Goal: Task Accomplishment & Management: Manage account settings

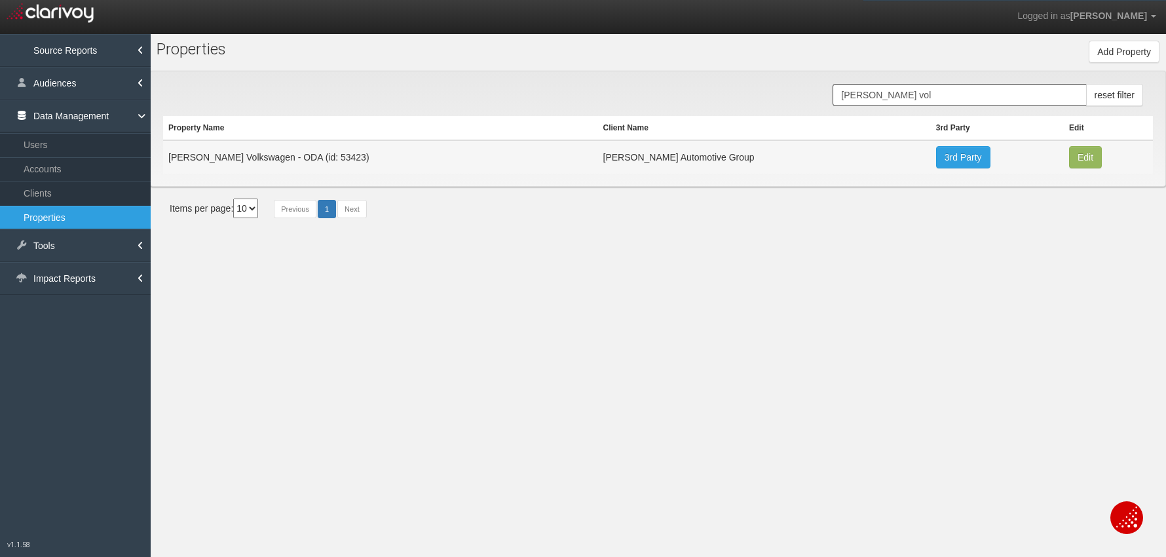
click at [900, 99] on input "[PERSON_NAME] vol" at bounding box center [958, 95] width 253 height 22
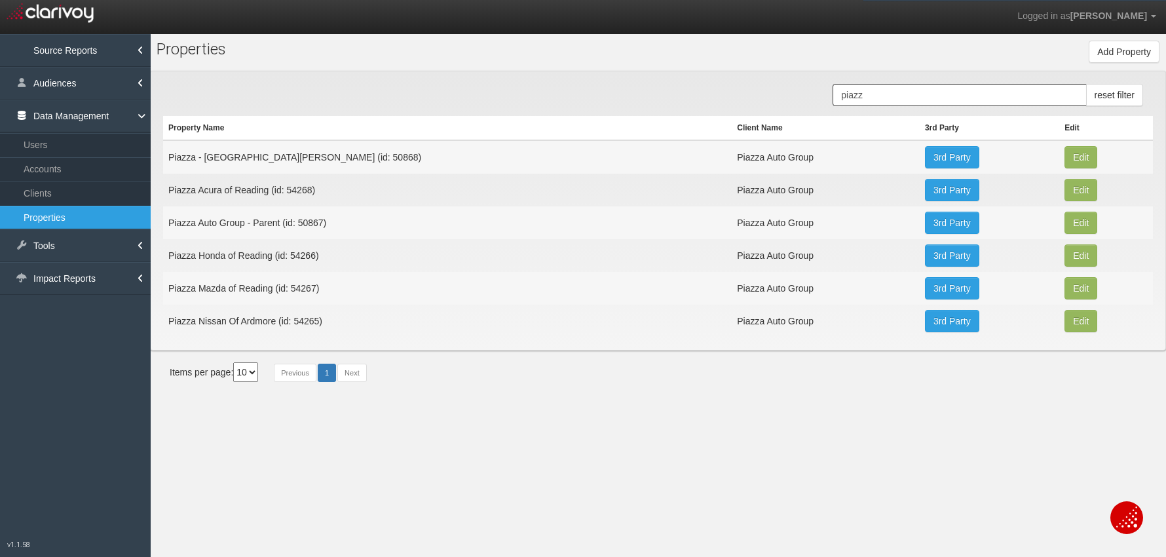
type input "piazz"
click at [275, 181] on td "Piazza Acura of Reading (id: 54268)" at bounding box center [447, 190] width 568 height 33
click at [280, 193] on td "Piazza Acura of Reading (id: 54268)" at bounding box center [447, 190] width 568 height 33
click at [1069, 168] on button "Edit" at bounding box center [1080, 157] width 33 height 22
type input "Piazza Acura of Reading"
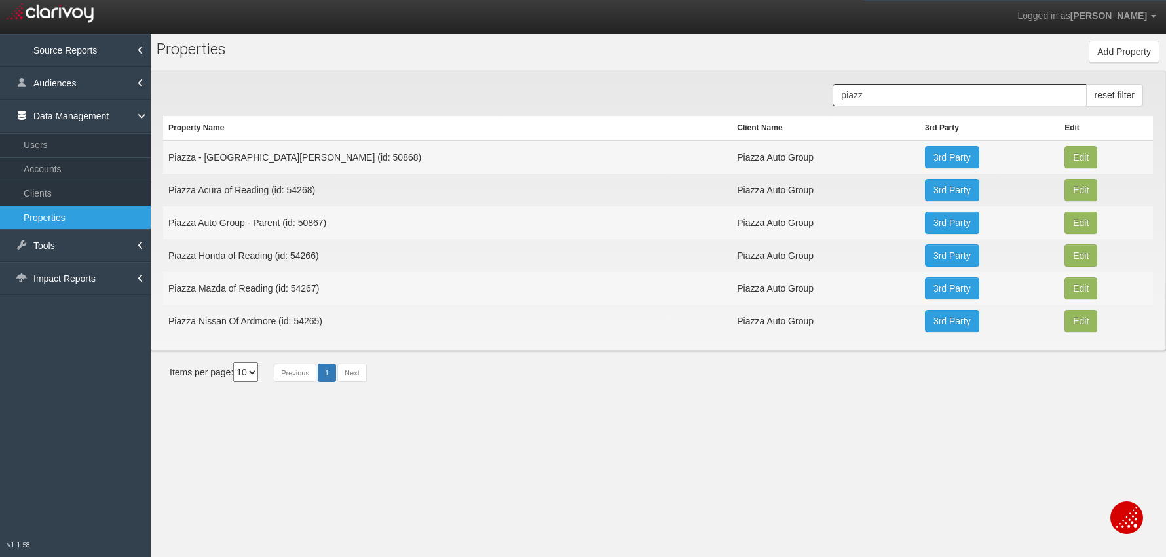
type input "54268"
type input "037cc2ddf69c2da5707bc5bf008d8c737d916caf"
select select "63f4e2022664aa7c312a0e76"
select select "string:USD"
type input "[STREET_ADDRESS]"
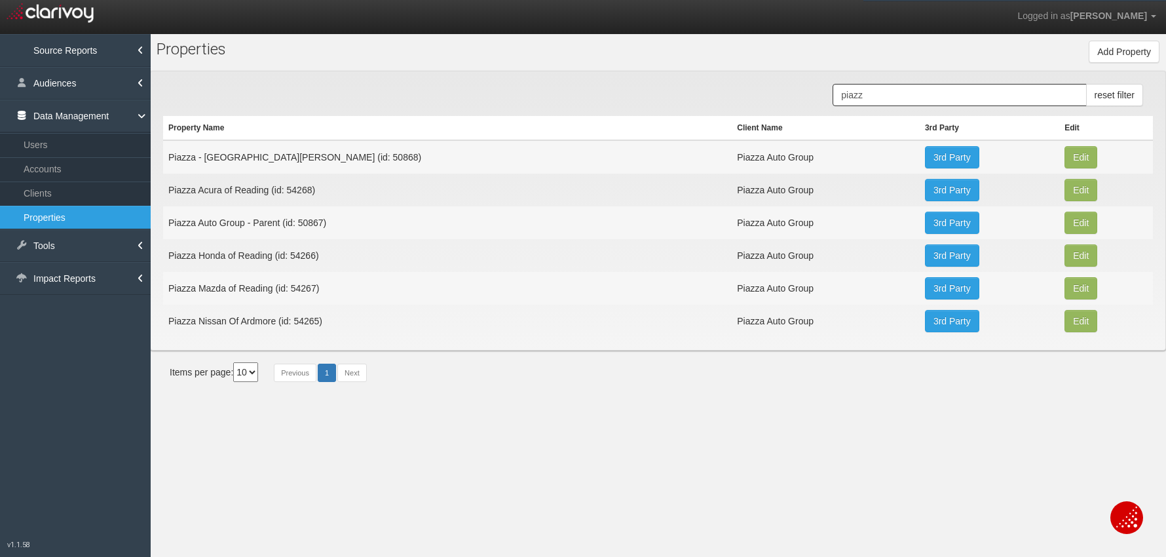
type input "Reading"
type input "PA"
type input "19607"
type input "40.3150203"
type input "-75.94331129999999"
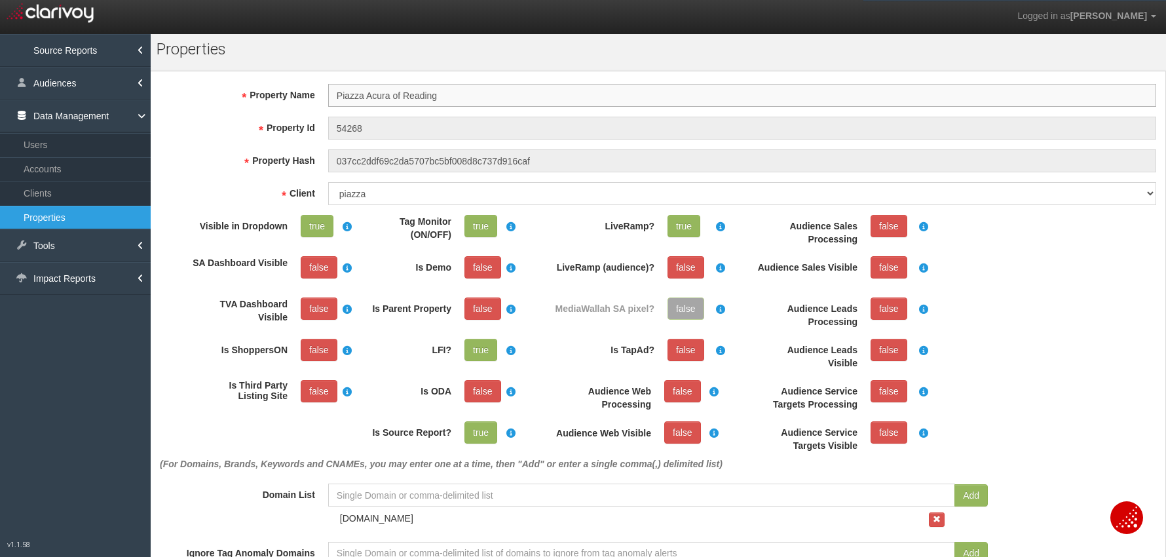
scroll to position [54, 0]
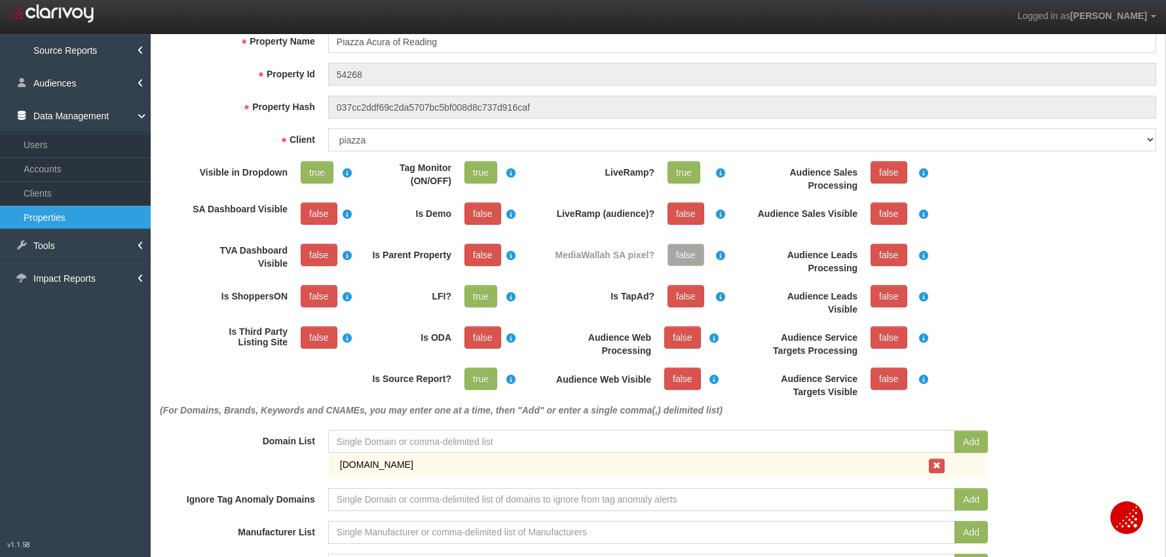
click at [369, 462] on div "[DOMAIN_NAME]" at bounding box center [630, 464] width 595 height 13
click at [369, 463] on div "[DOMAIN_NAME]" at bounding box center [630, 464] width 595 height 13
copy form "[DOMAIN_NAME]"
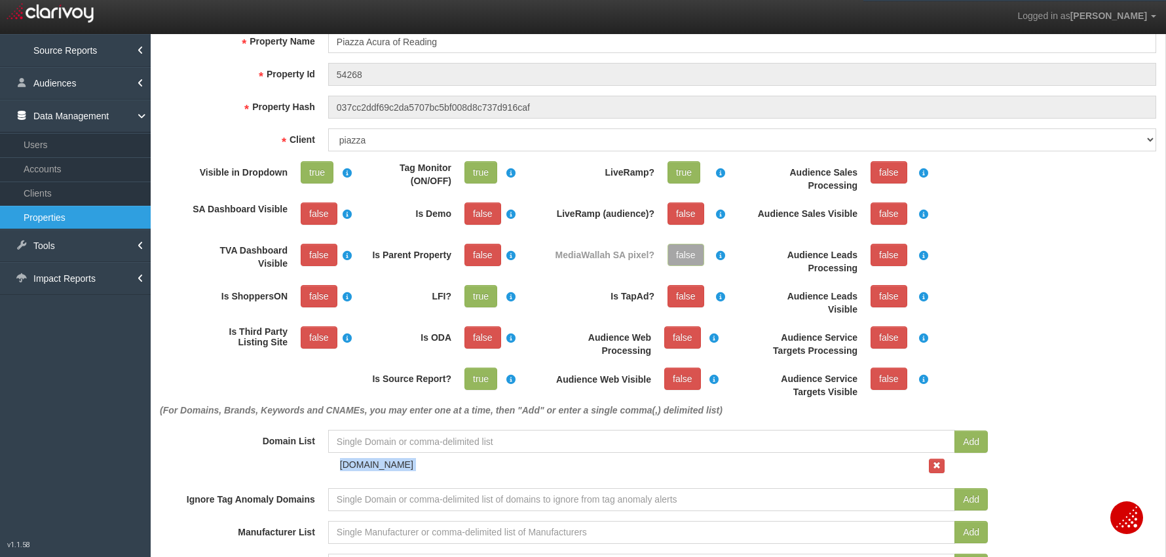
copy form "[DOMAIN_NAME]"
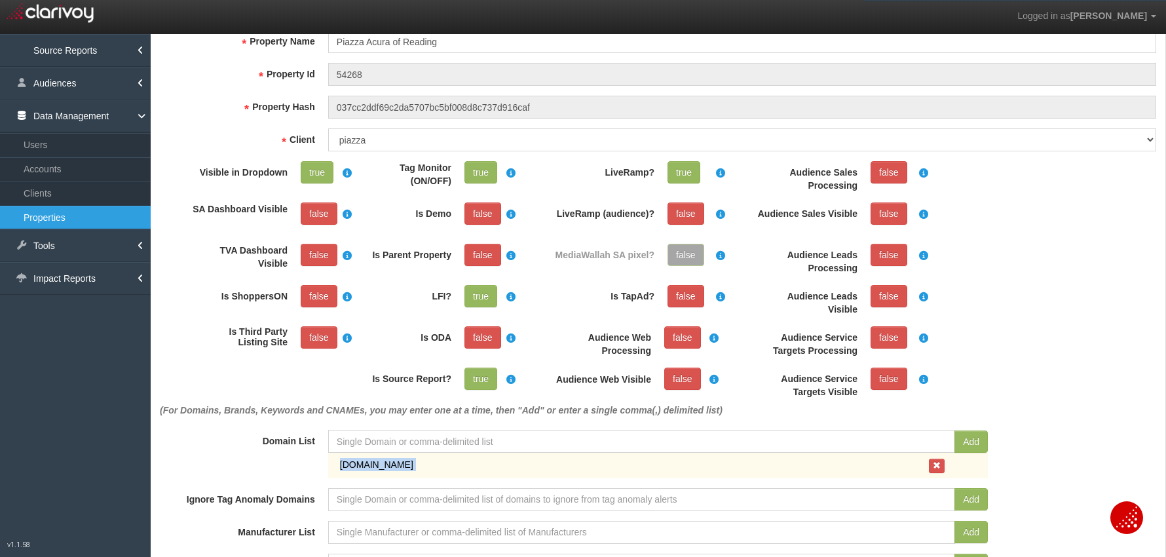
scroll to position [48, 0]
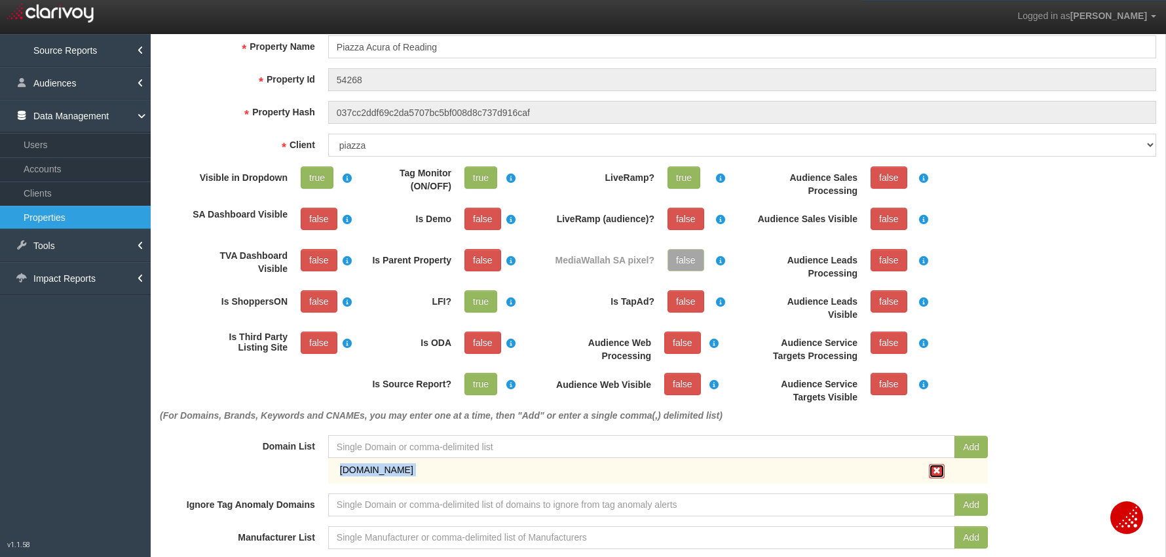
click at [933, 470] on span "button" at bounding box center [937, 470] width 8 height 8
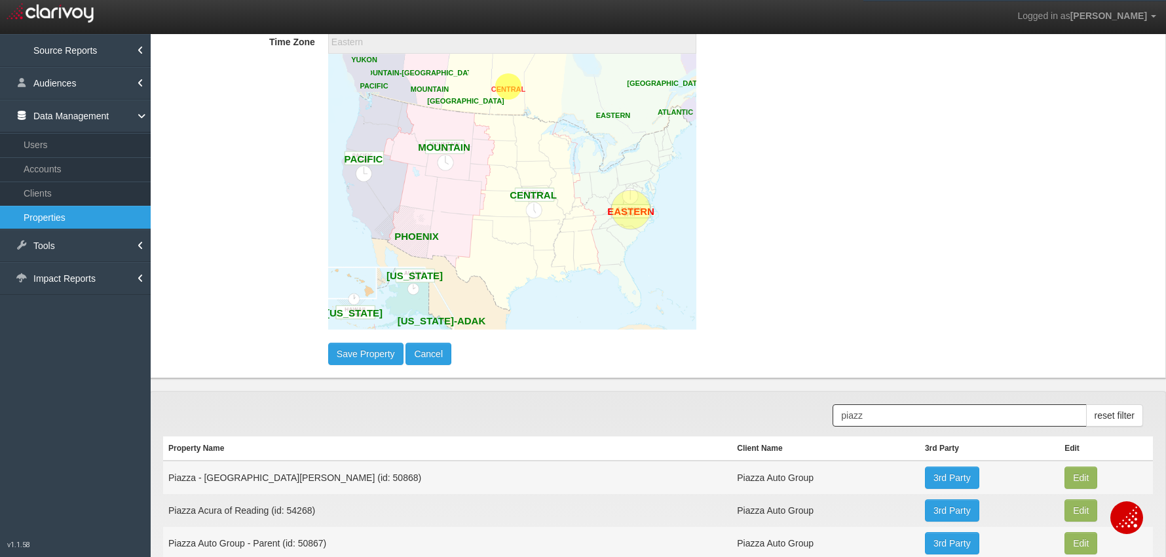
scroll to position [951, 0]
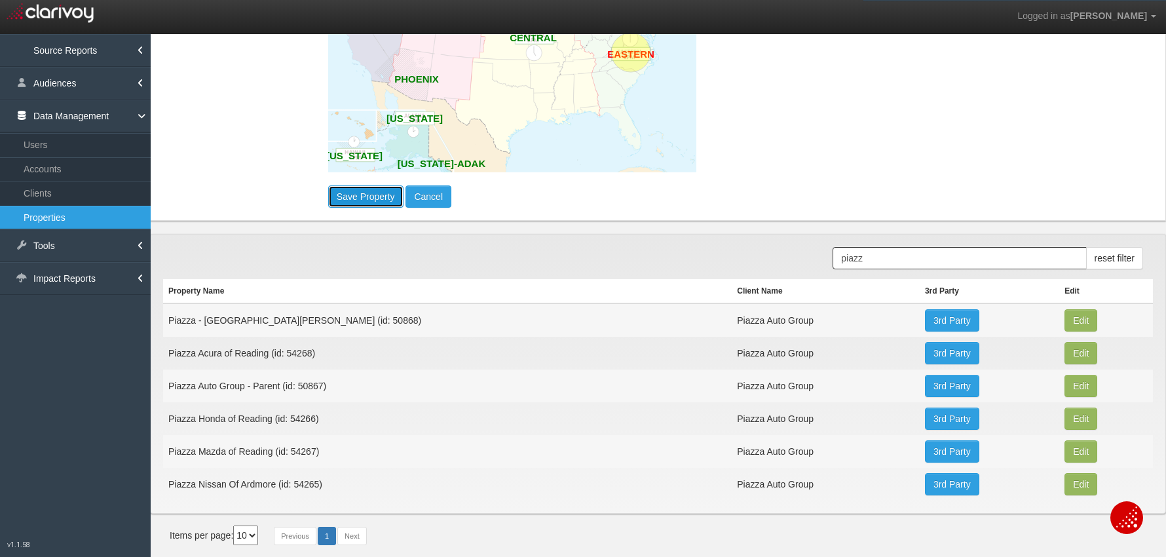
click at [341, 202] on button "Save Property" at bounding box center [365, 196] width 75 height 22
select select "?"
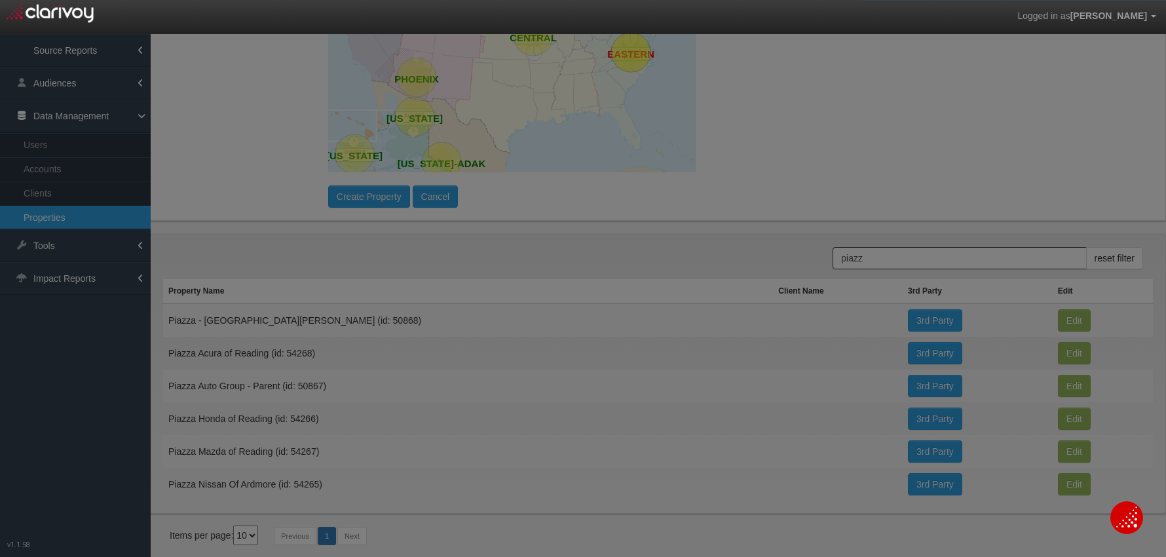
scroll to position [0, 0]
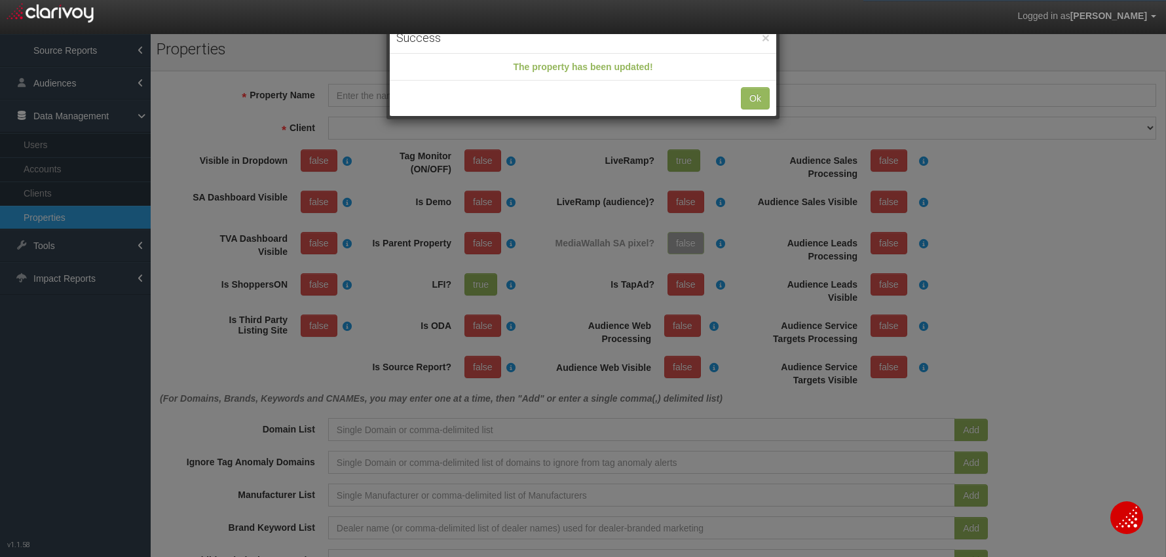
click at [730, 100] on div "Ok" at bounding box center [583, 98] width 386 height 35
click at [769, 98] on button "Ok" at bounding box center [755, 98] width 29 height 22
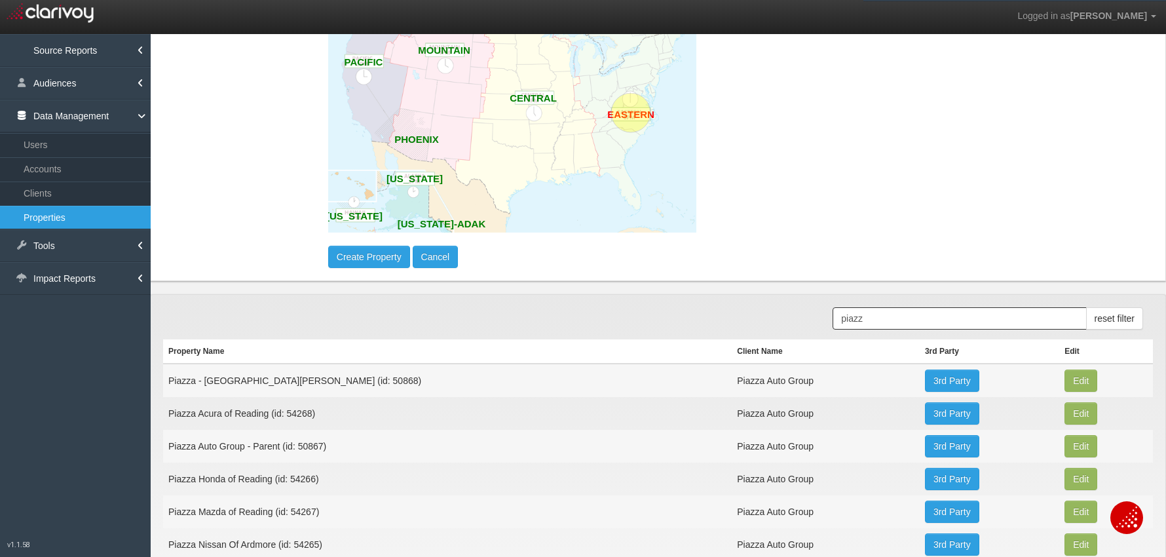
scroll to position [813, 0]
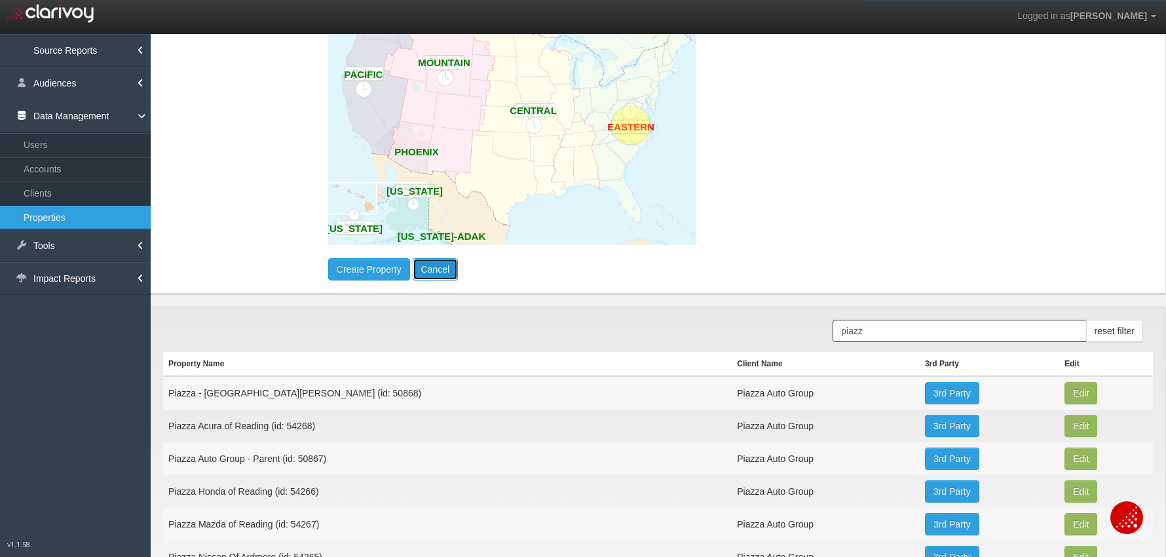
click at [435, 271] on button "Cancel" at bounding box center [436, 269] width 46 height 22
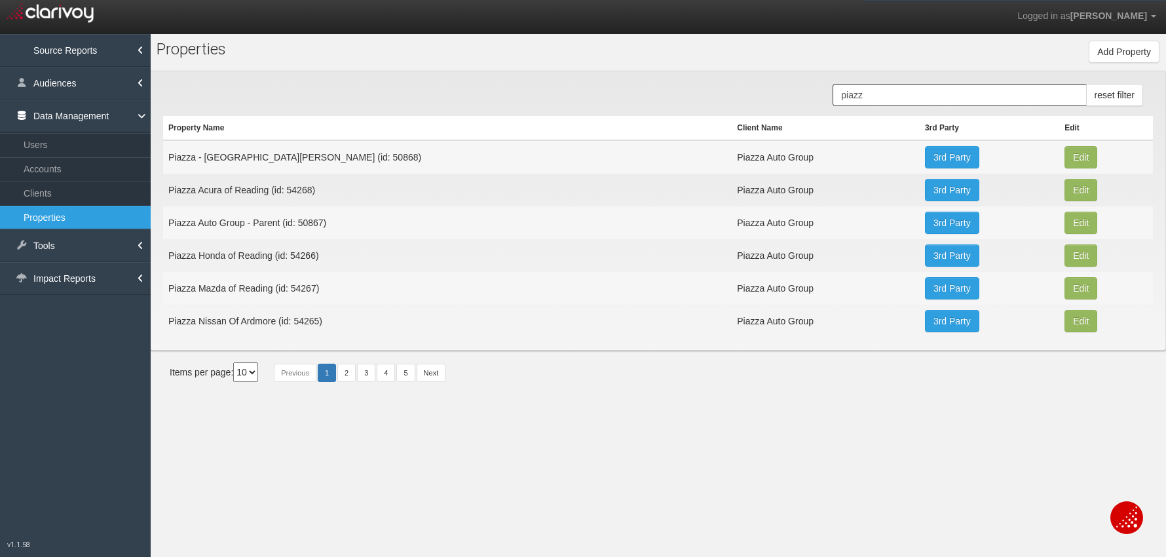
scroll to position [13, 0]
click at [1064, 168] on button "Edit" at bounding box center [1080, 157] width 33 height 22
type input "Piazza Honda of Reading"
type input "54266"
type input "3e732bd0069d28e9c078db40ab12b85f3503a0c9"
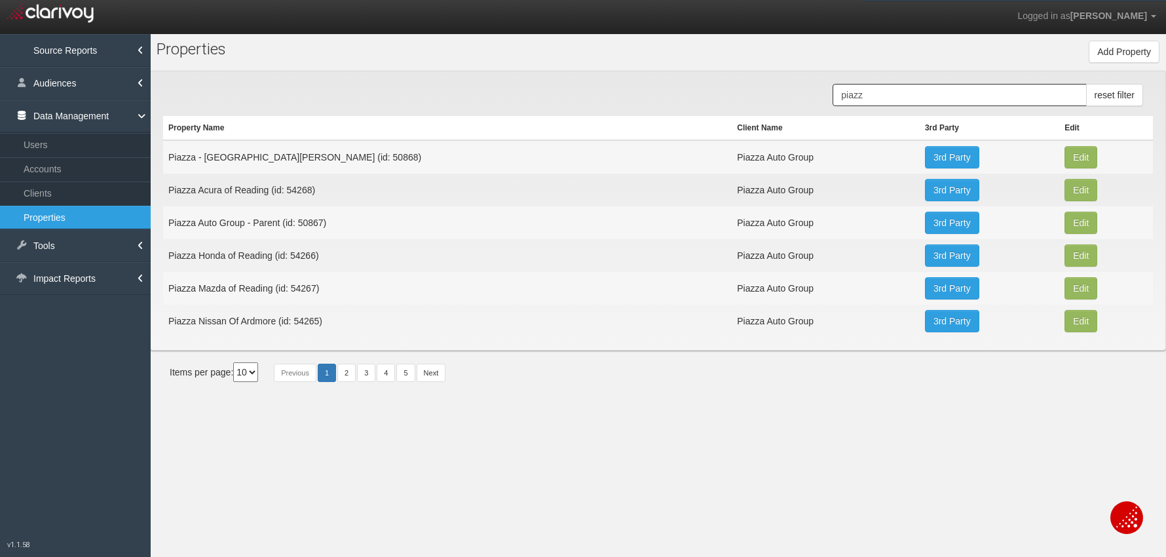
select select "63f4e2022664aa7c312a0e76"
select select "string:USD"
type input "[STREET_ADDRESS]"
type input "Reading"
type input "PA"
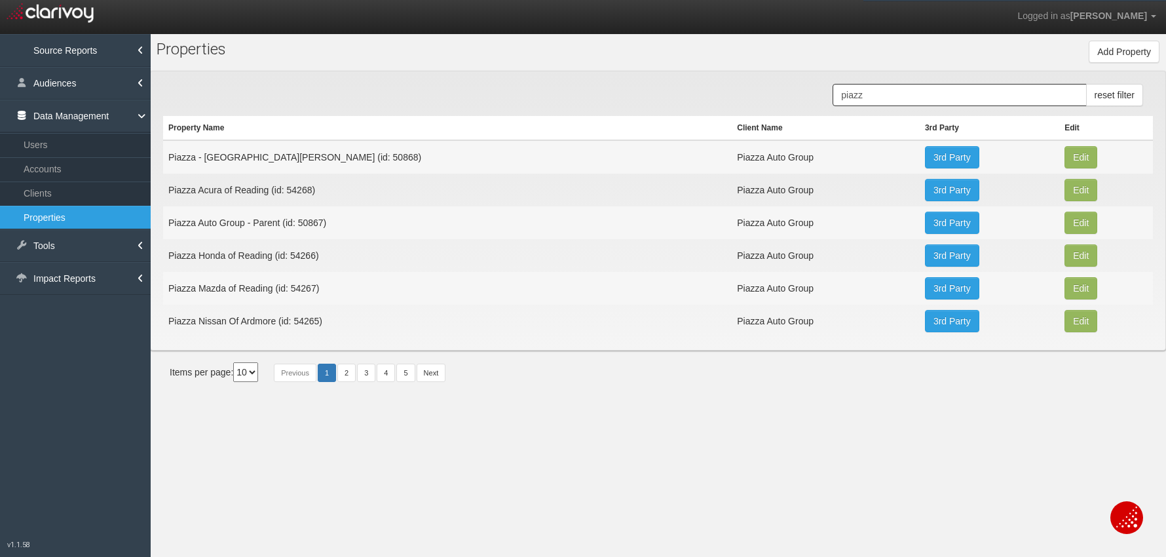
type input "19607"
type input "40.3152865"
type input "-75.942382"
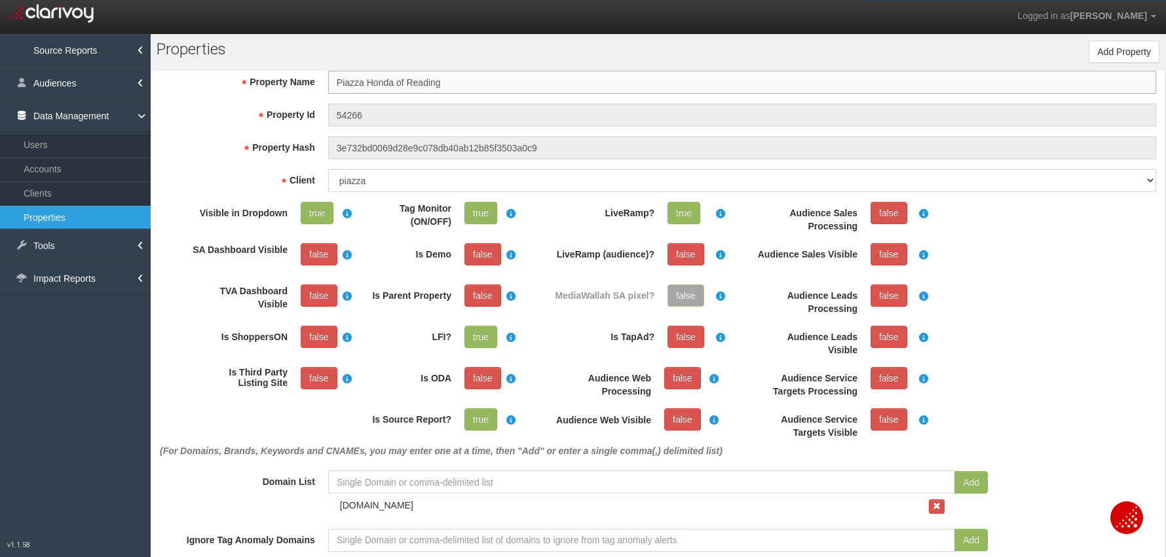
scroll to position [24, 0]
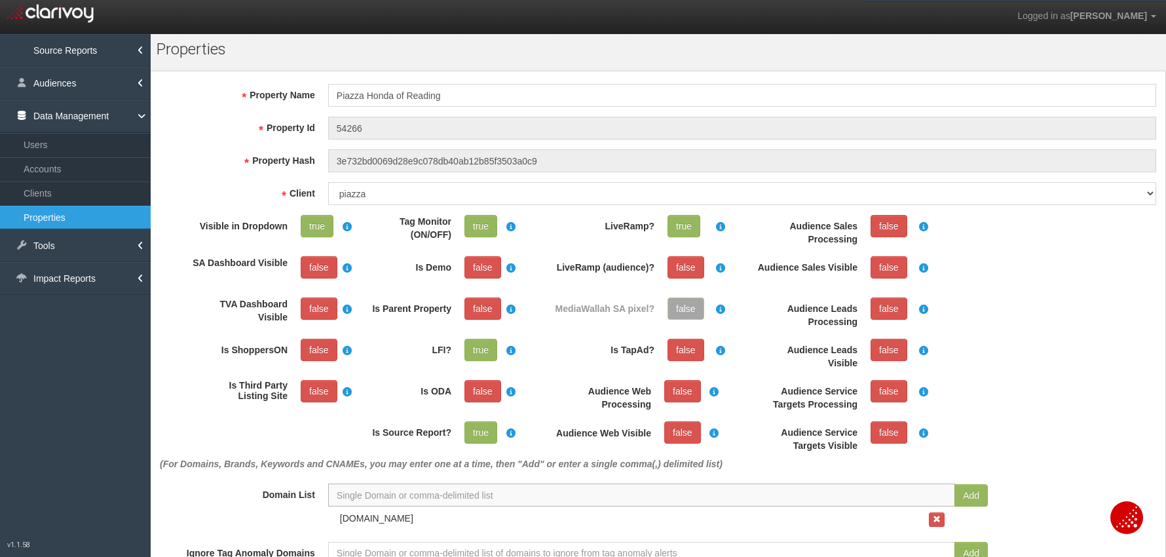
click at [507, 496] on input at bounding box center [641, 494] width 627 height 23
paste input "[DOMAIN_NAME]"
type input "[DOMAIN_NAME]"
click at [972, 494] on button "Add" at bounding box center [970, 495] width 33 height 22
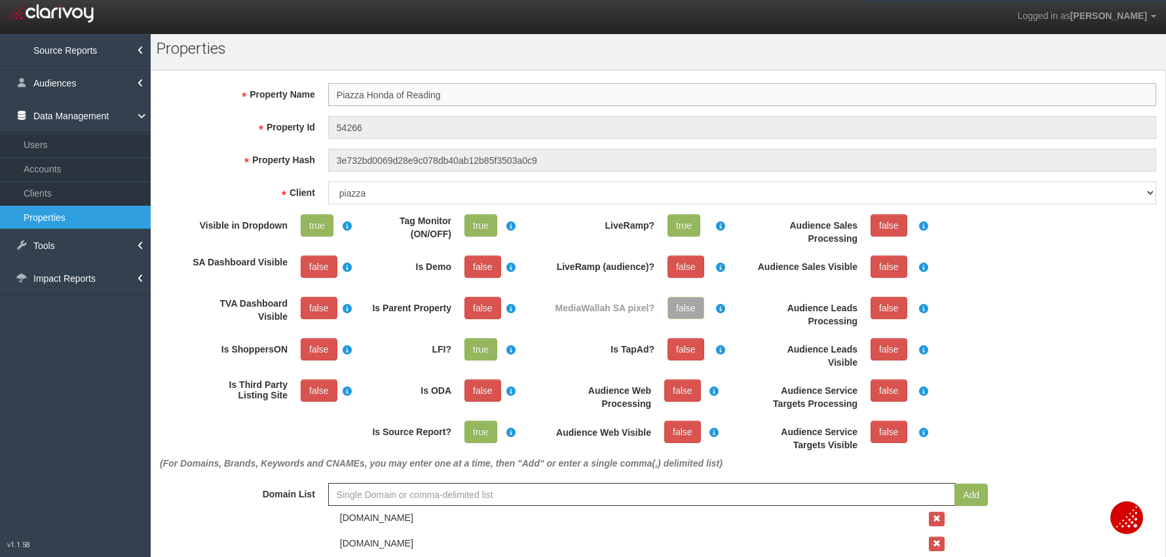
drag, startPoint x: 396, startPoint y: 96, endPoint x: 450, endPoint y: 102, distance: 54.1
click at [396, 96] on input "Piazza Honda of Reading" at bounding box center [742, 94] width 828 height 23
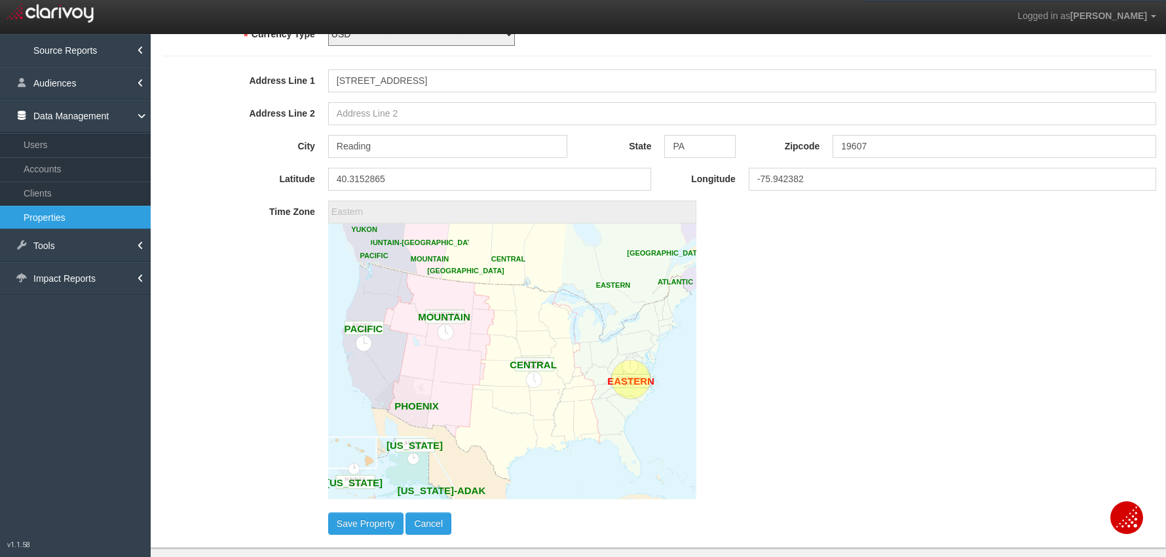
scroll to position [674, 0]
type input "Piazza Honda and Acura of Reading"
click at [341, 531] on button "Save Property" at bounding box center [365, 524] width 75 height 22
select select "?"
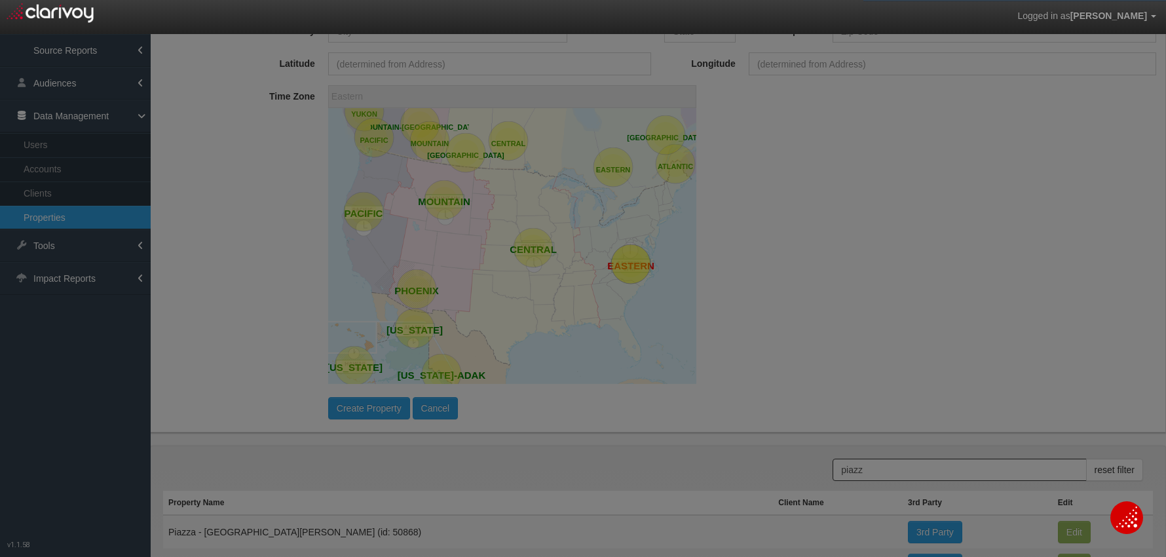
scroll to position [0, 0]
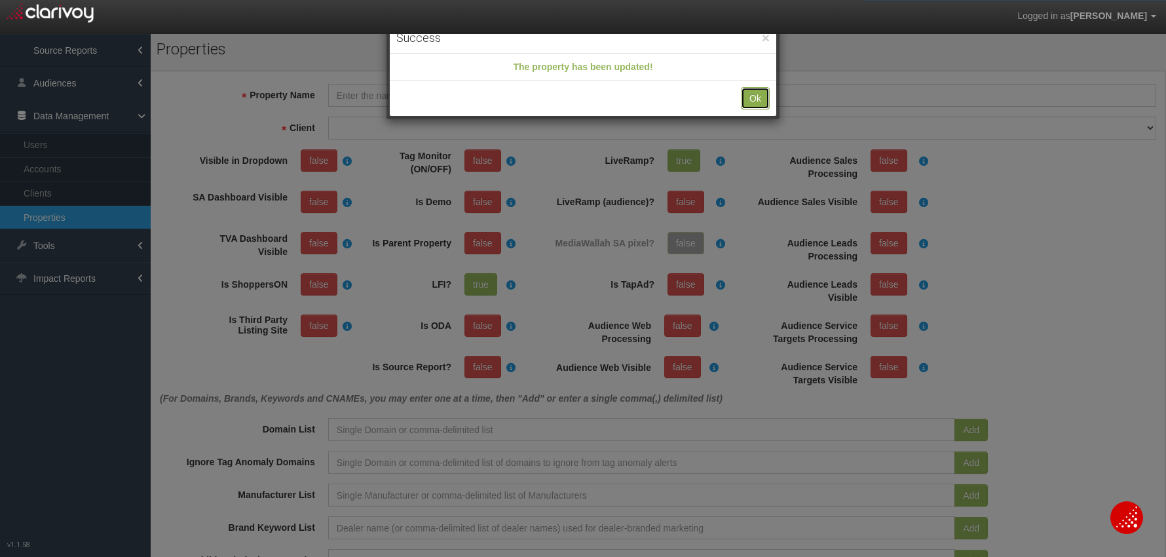
click at [750, 103] on button "Ok" at bounding box center [755, 98] width 29 height 22
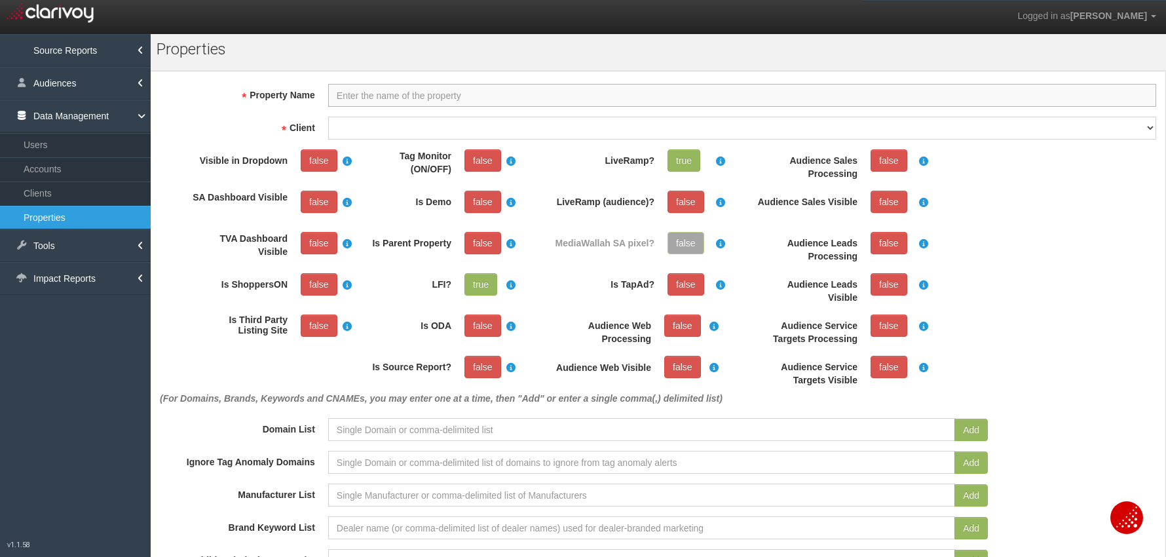
click at [419, 100] on input "Property Name" at bounding box center [742, 95] width 828 height 23
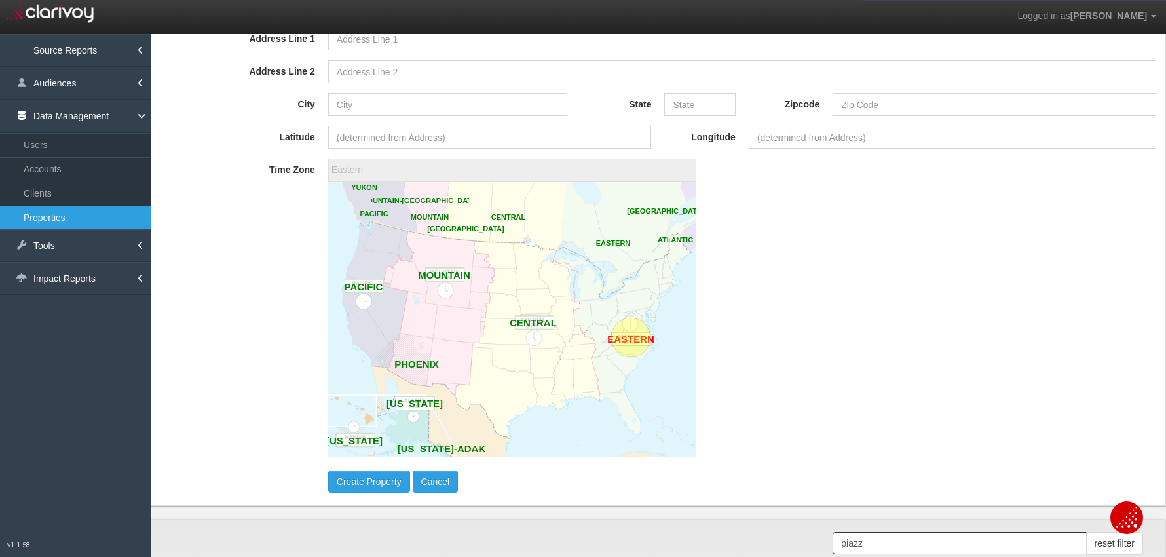
scroll to position [622, 0]
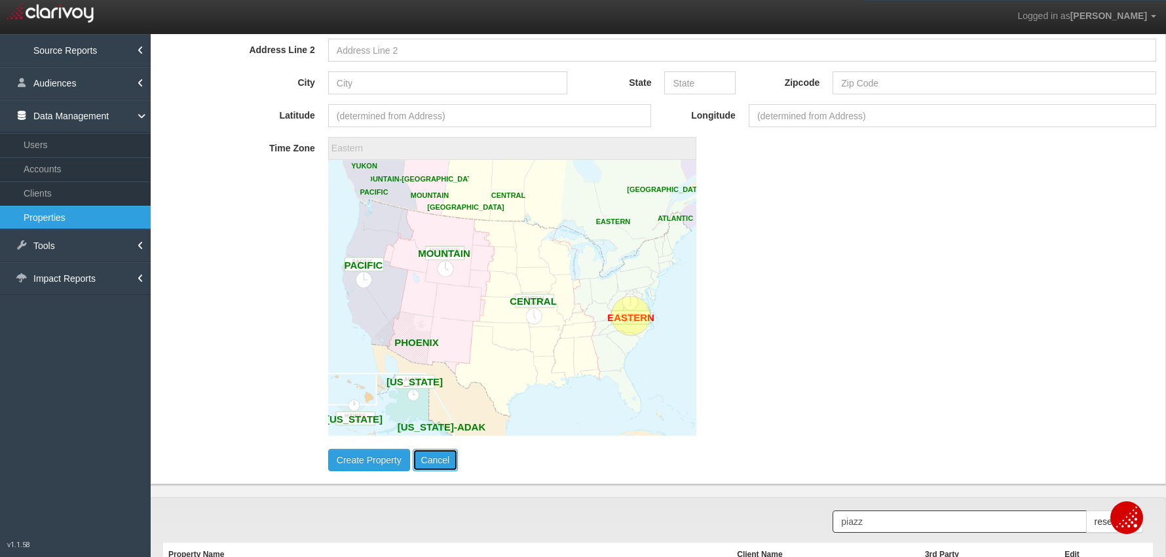
click at [436, 460] on button "Cancel" at bounding box center [436, 460] width 46 height 22
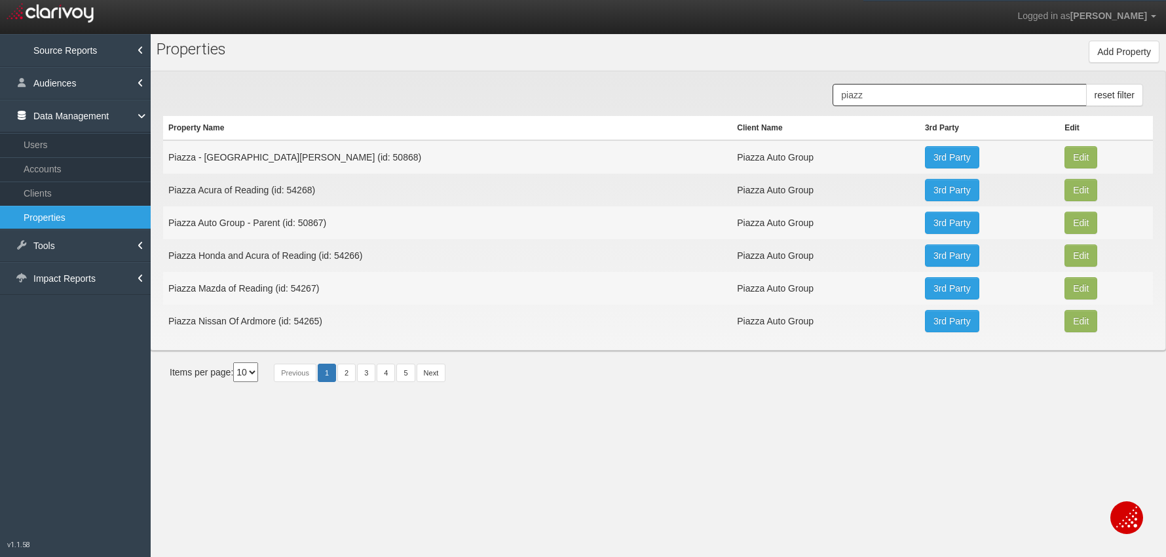
click at [352, 259] on td "Piazza Honda and Acura of Reading (id: 54266)" at bounding box center [447, 255] width 568 height 33
copy td "54266"
drag, startPoint x: 1077, startPoint y: 187, endPoint x: 1070, endPoint y: 187, distance: 7.2
click at [1077, 168] on button "Edit" at bounding box center [1080, 157] width 33 height 22
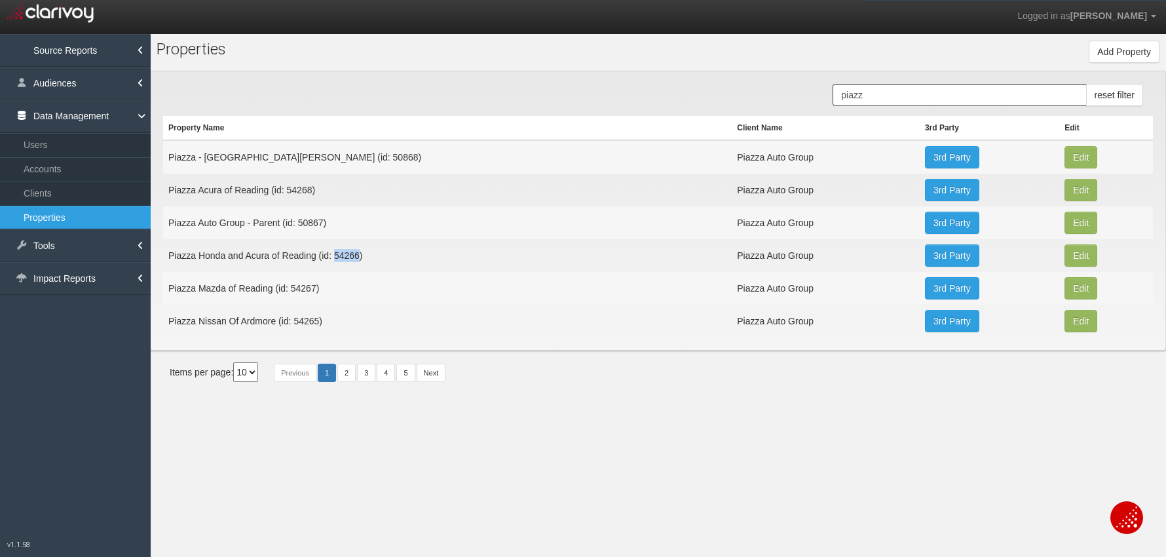
type input "Piazza Acura of Reading"
type input "54268"
type input "037cc2ddf69c2da5707bc5bf008d8c737d916caf"
select select "63f4e2022664aa7c312a0e76"
select select "string:USD"
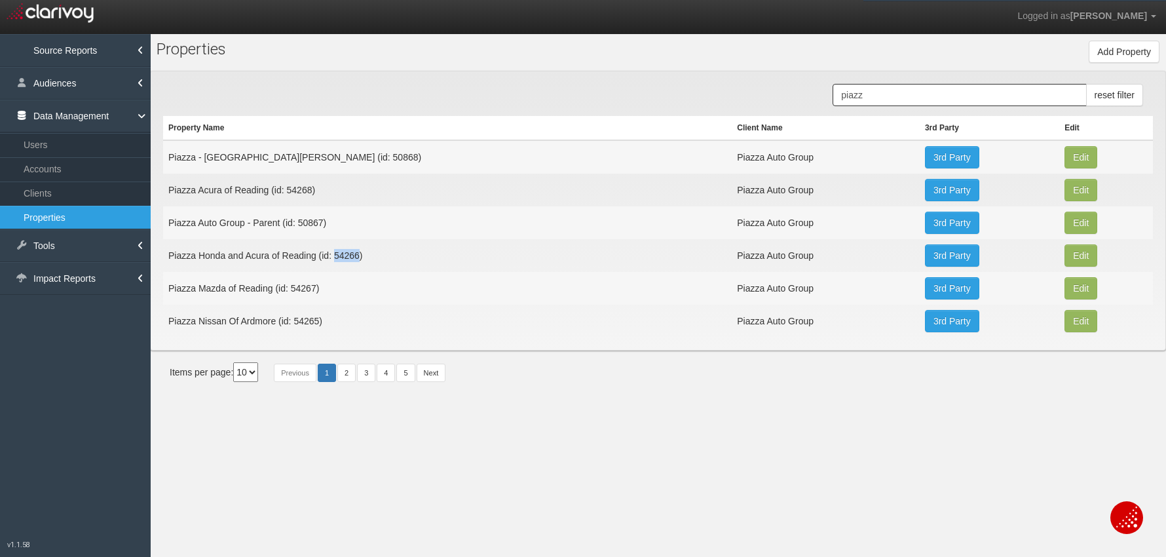
type input "[STREET_ADDRESS]"
type input "Reading"
type input "PA"
type input "19607"
type input "40.3150203"
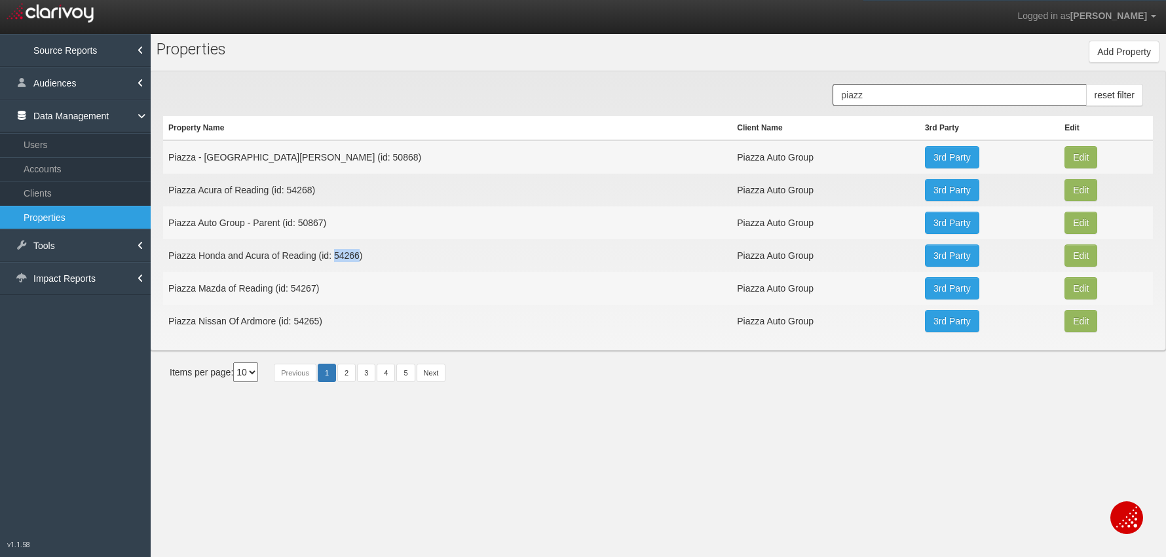
type input "-75.94331129999999"
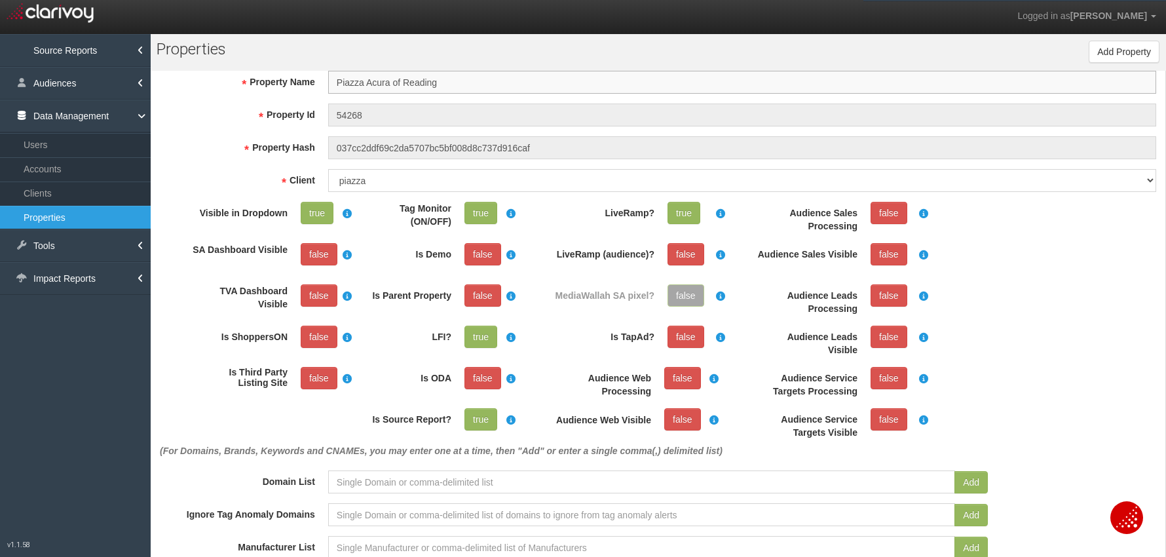
scroll to position [24, 0]
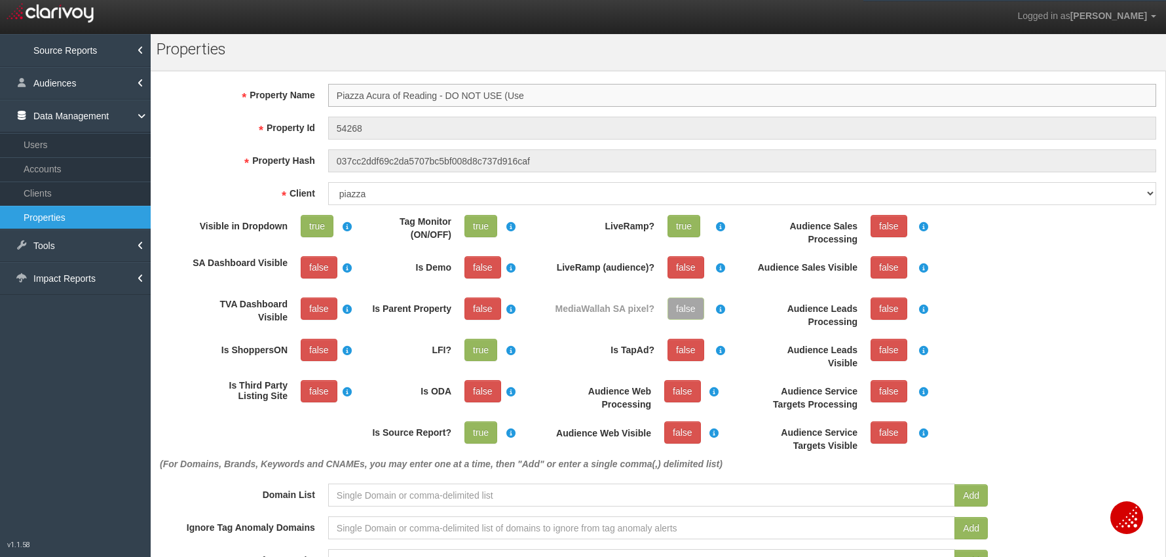
paste input "54266"
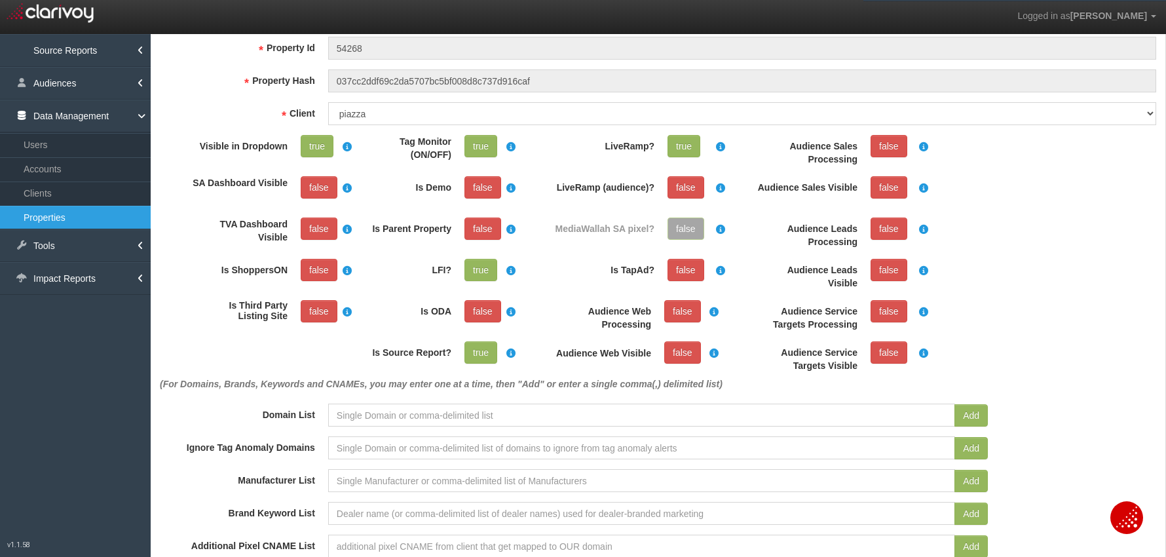
scroll to position [0, 0]
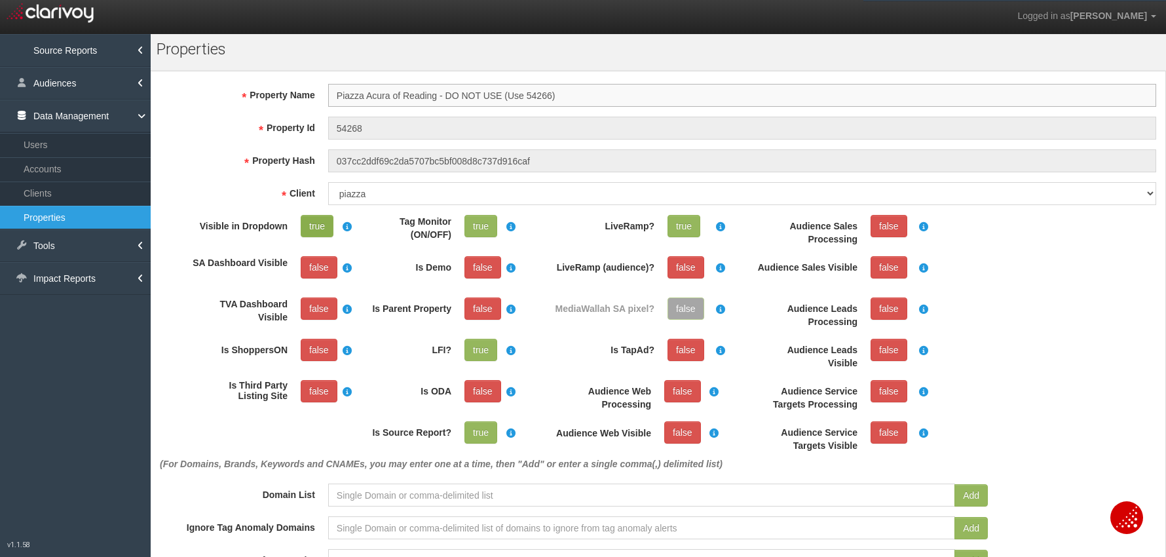
type input "Piazza Acura of Reading - DO NOT USE (Use 54266)"
click at [305, 232] on link "true" at bounding box center [317, 226] width 33 height 22
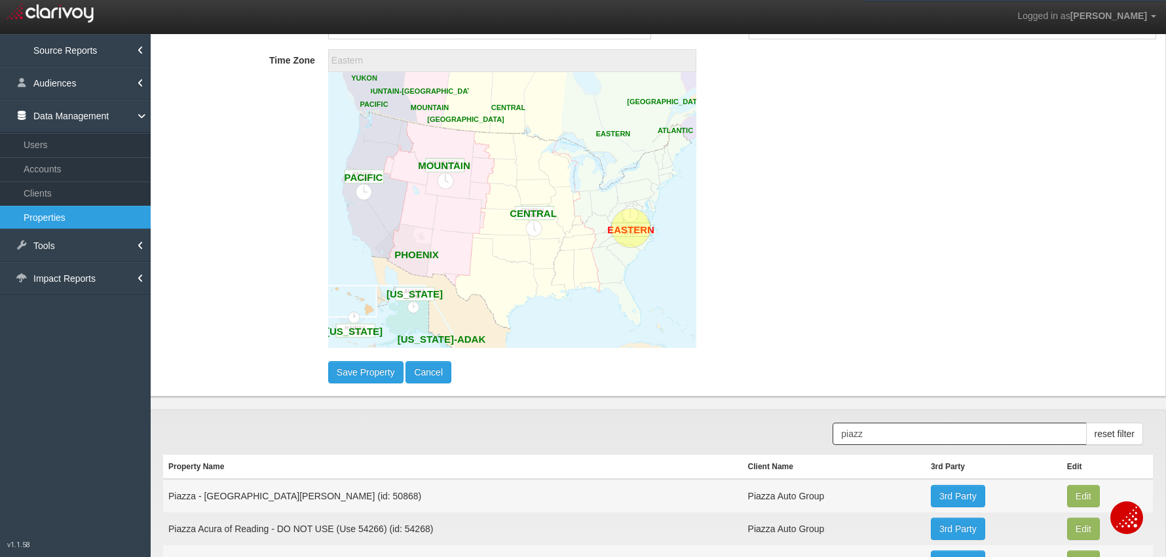
scroll to position [951, 0]
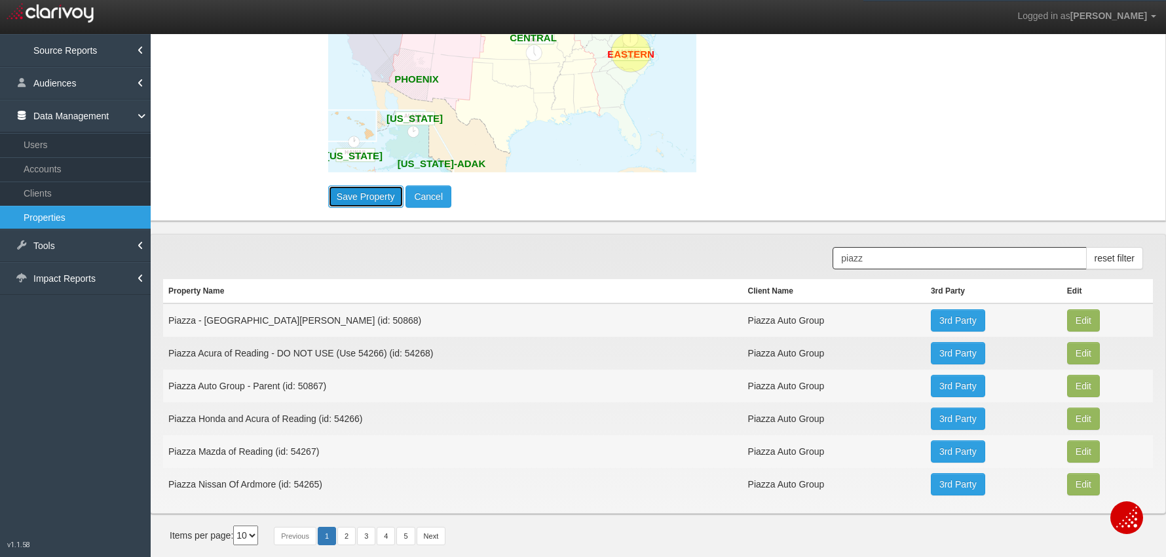
click at [342, 195] on button "Save Property" at bounding box center [365, 196] width 75 height 22
select select "?"
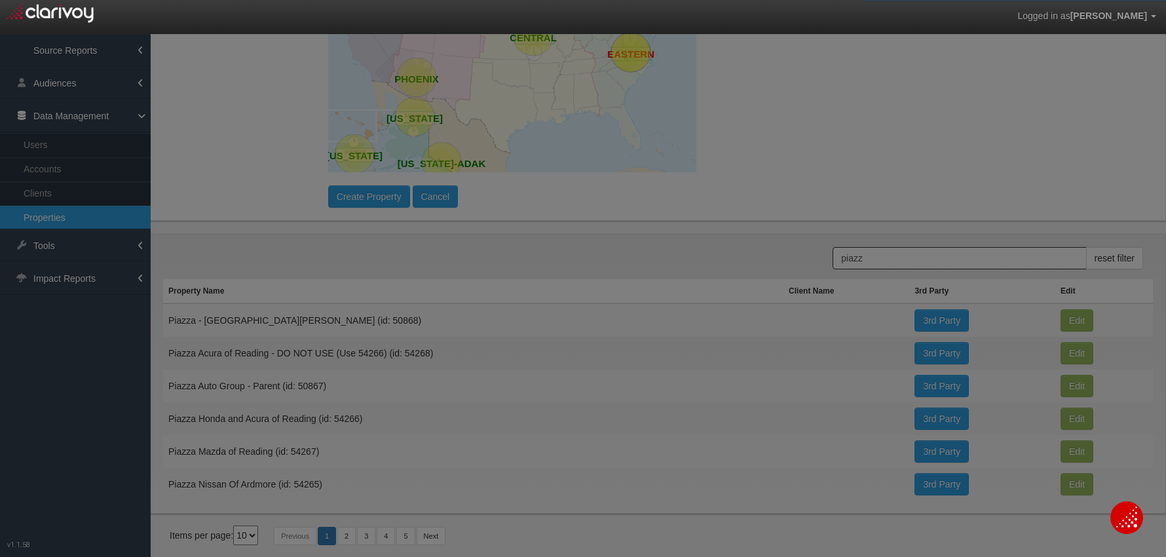
scroll to position [0, 0]
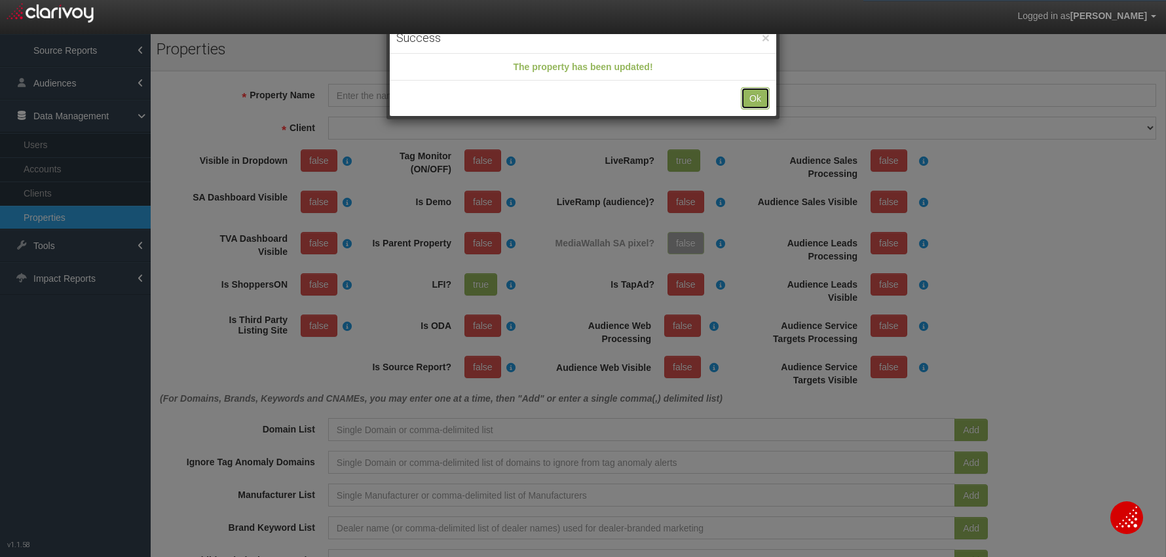
click at [766, 100] on button "Ok" at bounding box center [755, 98] width 29 height 22
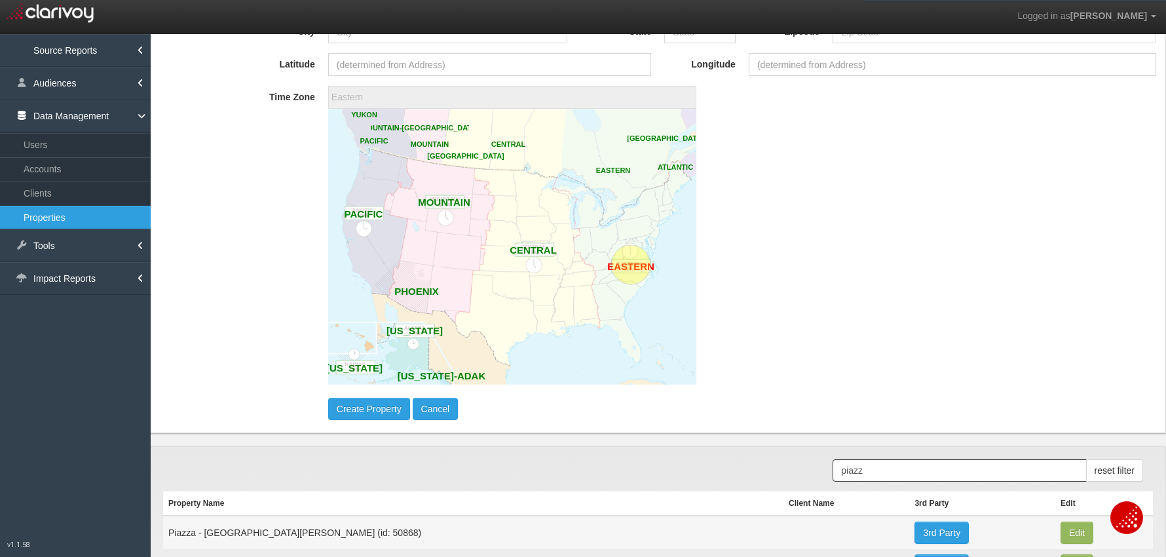
scroll to position [688, 0]
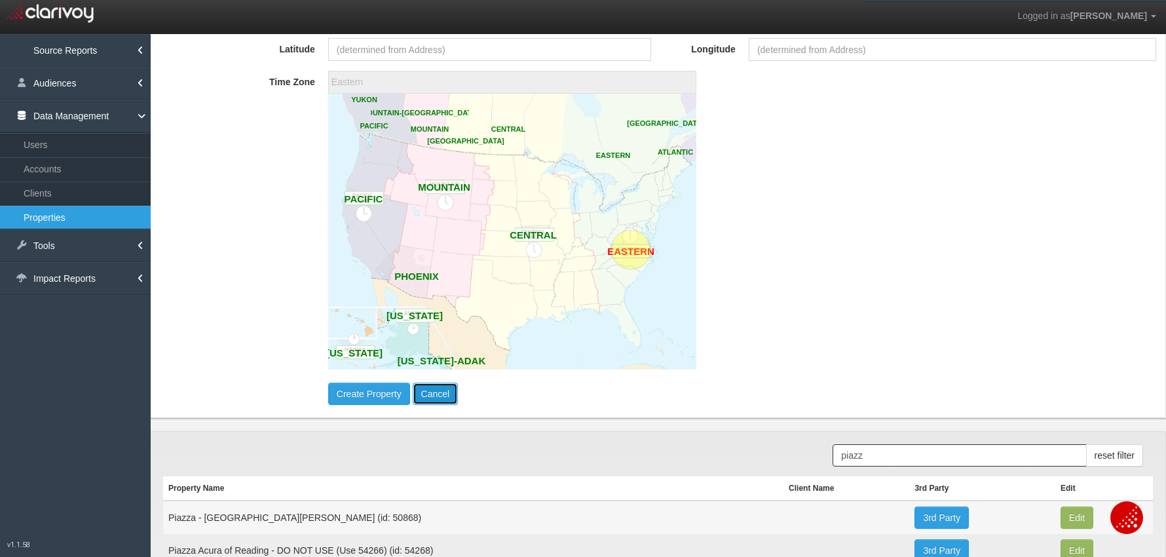
click at [441, 401] on button "Cancel" at bounding box center [436, 393] width 46 height 22
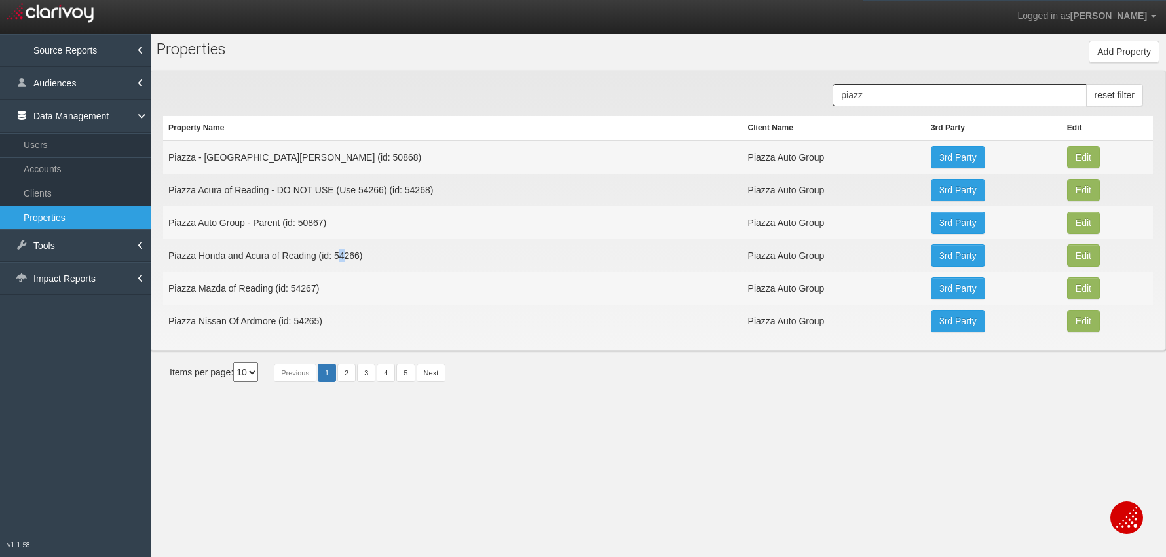
click at [341, 257] on td "Piazza Honda and Acura of Reading (id: 54266)" at bounding box center [453, 255] width 580 height 33
click at [346, 257] on td "Piazza Honda and Acura of Reading (id: 54266)" at bounding box center [453, 255] width 580 height 33
copy td "54266"
